Goal: Browse casually

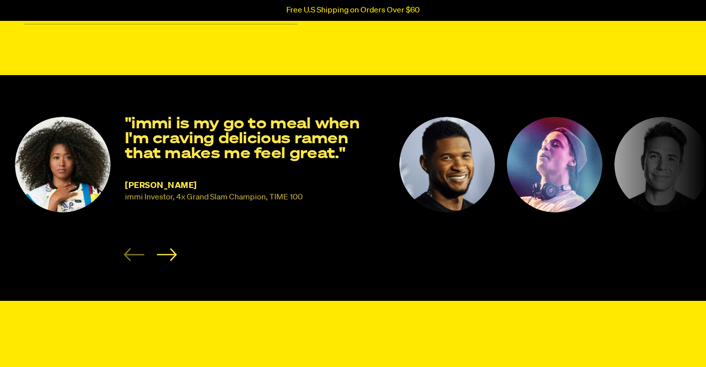
scroll to position [591, 0]
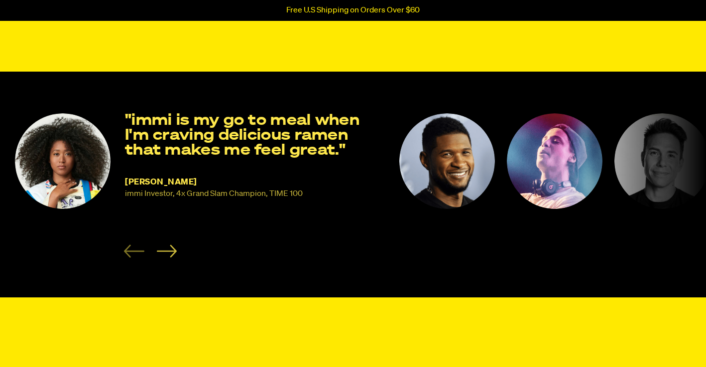
click at [172, 257] on icon "Next slide" at bounding box center [167, 251] width 20 height 12
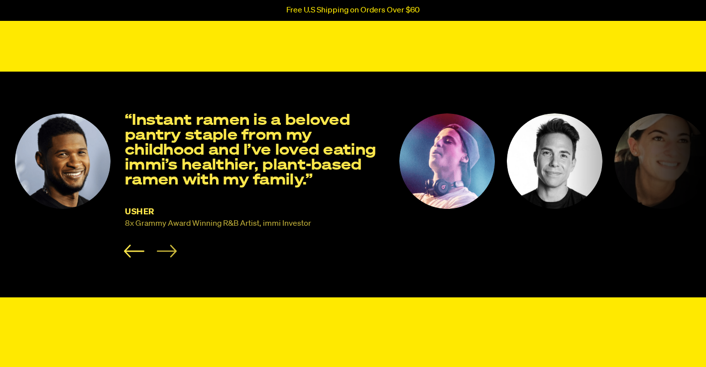
click at [172, 257] on icon "Next slide" at bounding box center [167, 251] width 20 height 12
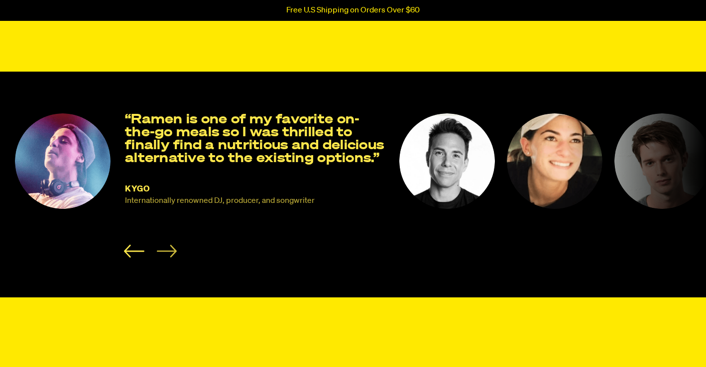
click at [172, 257] on icon "Next slide" at bounding box center [167, 251] width 20 height 12
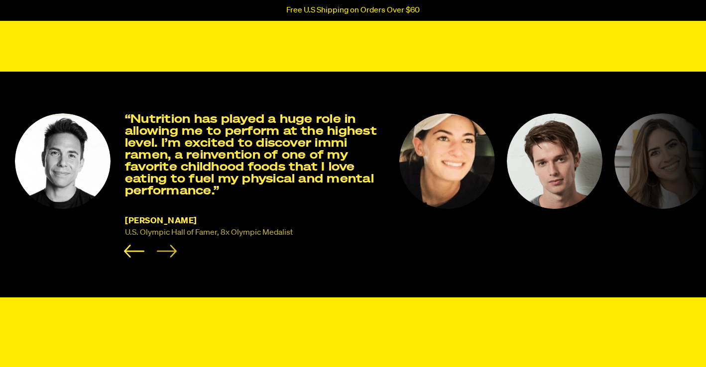
click at [172, 257] on icon "Next slide" at bounding box center [167, 251] width 20 height 12
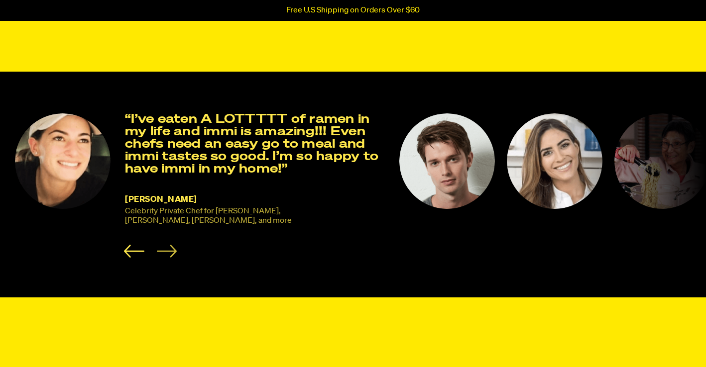
click at [172, 257] on icon "Next slide" at bounding box center [167, 251] width 20 height 12
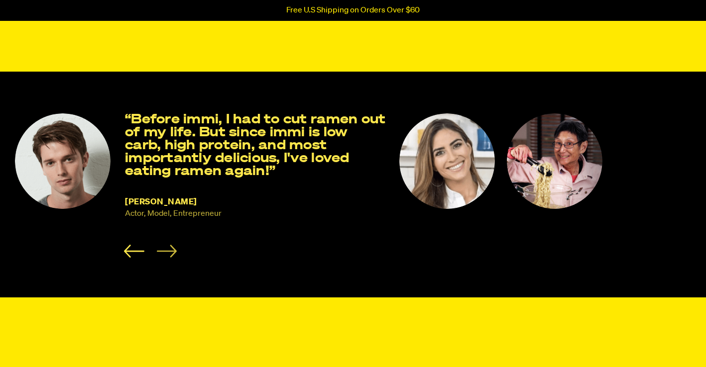
click at [172, 257] on icon "Next slide" at bounding box center [167, 251] width 20 height 12
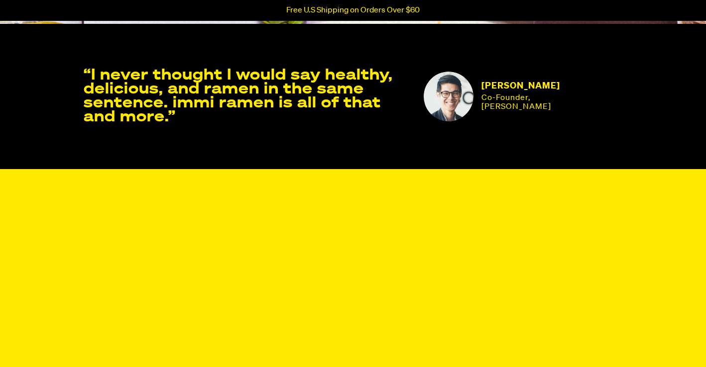
scroll to position [1747, 0]
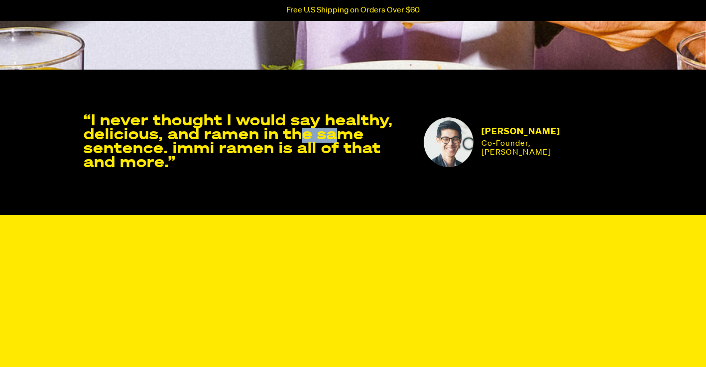
drag, startPoint x: 341, startPoint y: 176, endPoint x: 307, endPoint y: 176, distance: 33.8
click at [307, 170] on p "“I never thought I would say healthy, delicious, and ramen in the same sentence…" at bounding box center [248, 142] width 328 height 56
click at [313, 170] on p "“I never thought I would say healthy, delicious, and ramen in the same sentence…" at bounding box center [248, 142] width 328 height 56
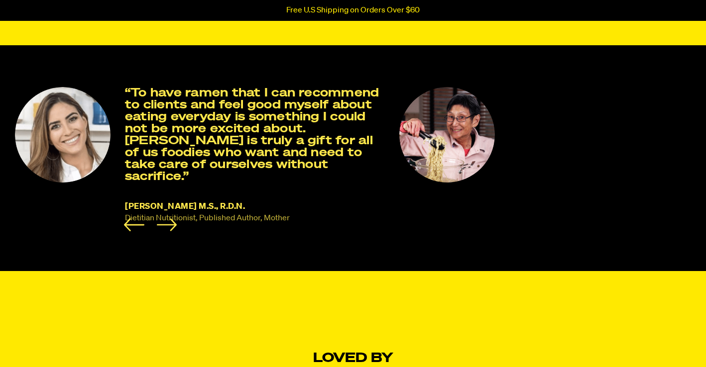
scroll to position [618, 0]
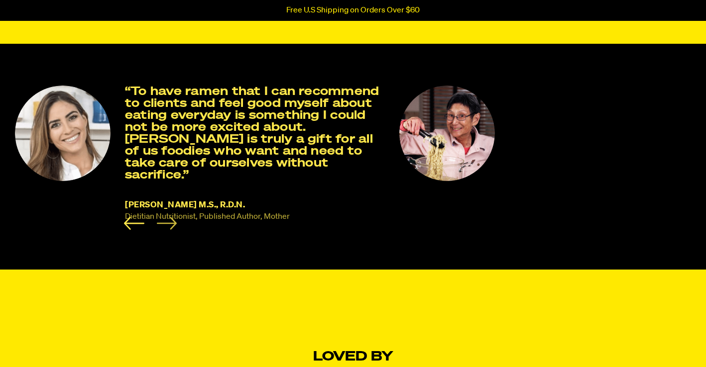
click at [167, 229] on icon "Next slide" at bounding box center [167, 223] width 20 height 12
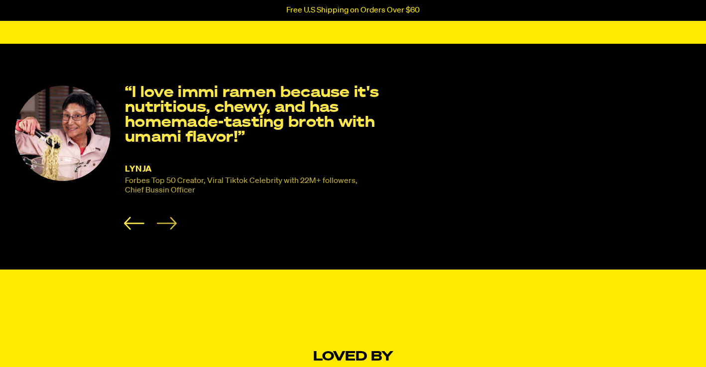
click at [167, 229] on icon "Next slide" at bounding box center [167, 223] width 20 height 12
click at [135, 230] on icon "Previous slide" at bounding box center [134, 223] width 20 height 13
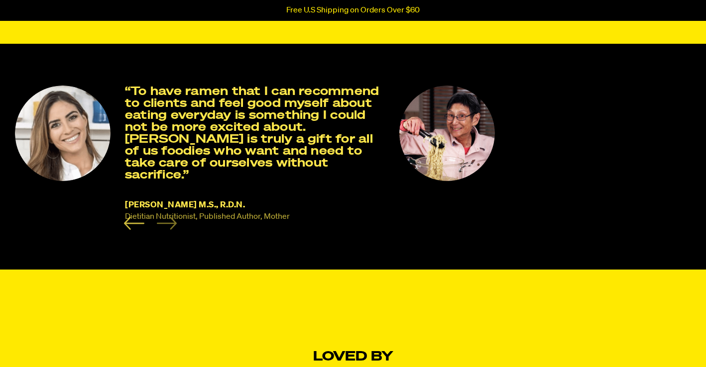
click at [135, 230] on icon "Previous slide" at bounding box center [134, 223] width 20 height 13
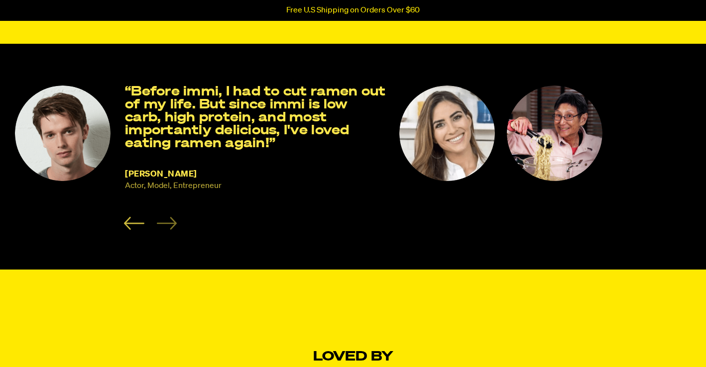
click at [135, 230] on icon "Previous slide" at bounding box center [134, 223] width 20 height 13
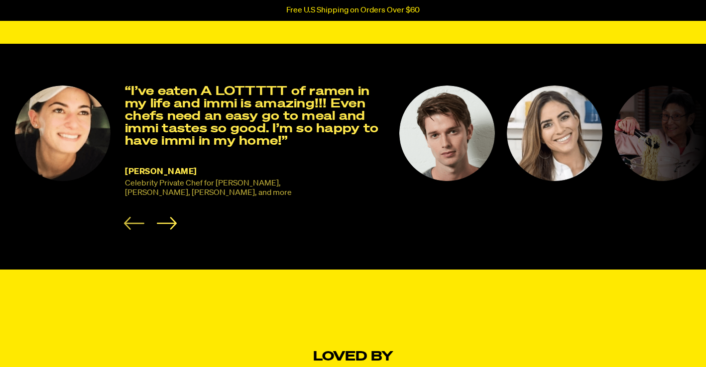
click at [135, 230] on icon "Previous slide" at bounding box center [134, 223] width 20 height 13
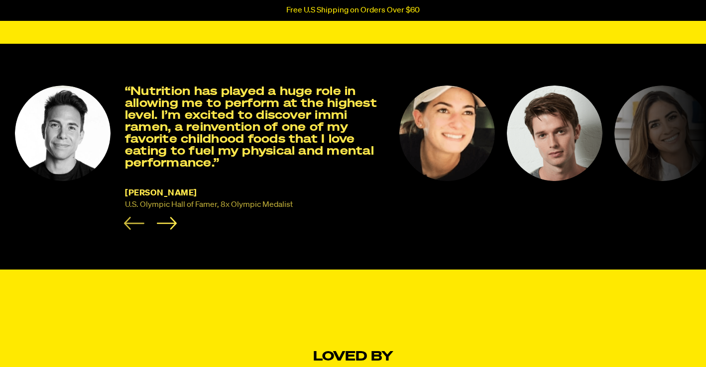
click at [135, 230] on icon "Previous slide" at bounding box center [134, 223] width 20 height 13
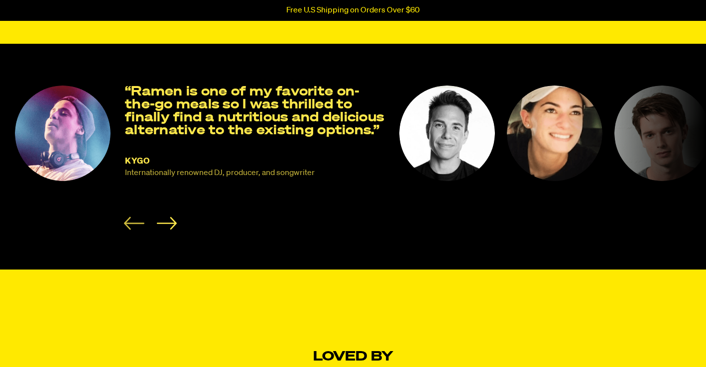
click at [135, 230] on icon "Previous slide" at bounding box center [134, 223] width 20 height 13
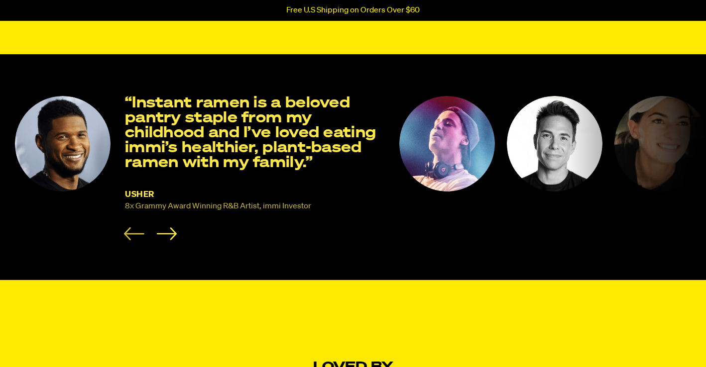
scroll to position [607, 0]
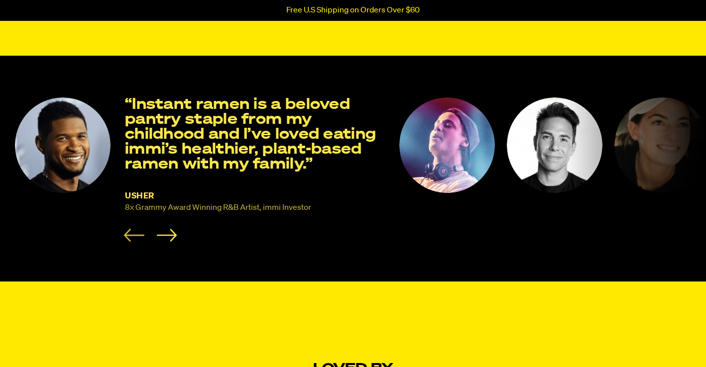
click at [133, 240] on icon "Previous slide" at bounding box center [134, 235] width 20 height 13
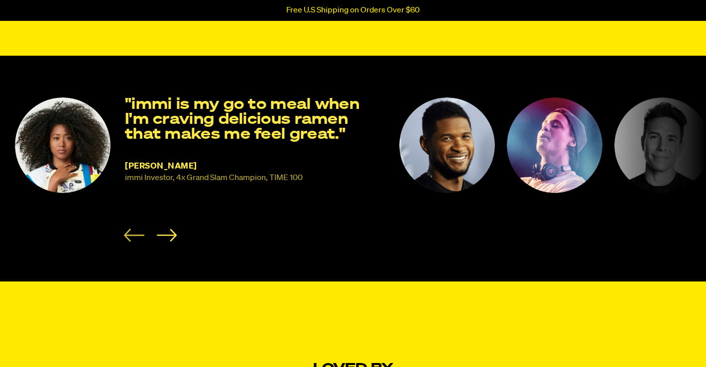
click at [135, 239] on icon "Previous slide" at bounding box center [134, 235] width 20 height 13
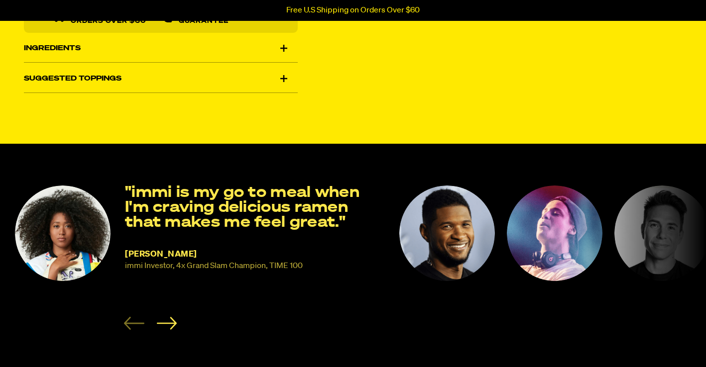
scroll to position [417, 0]
